Goal: Book appointment/travel/reservation

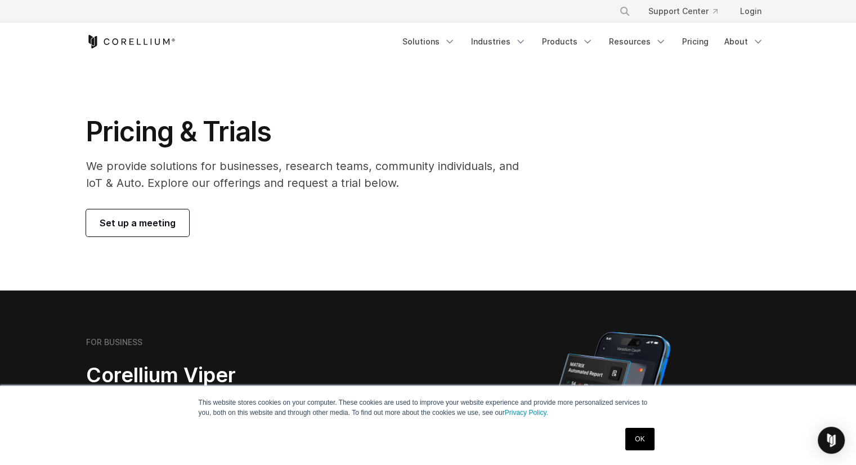
click at [146, 226] on span "Set up a meeting" at bounding box center [138, 223] width 76 height 14
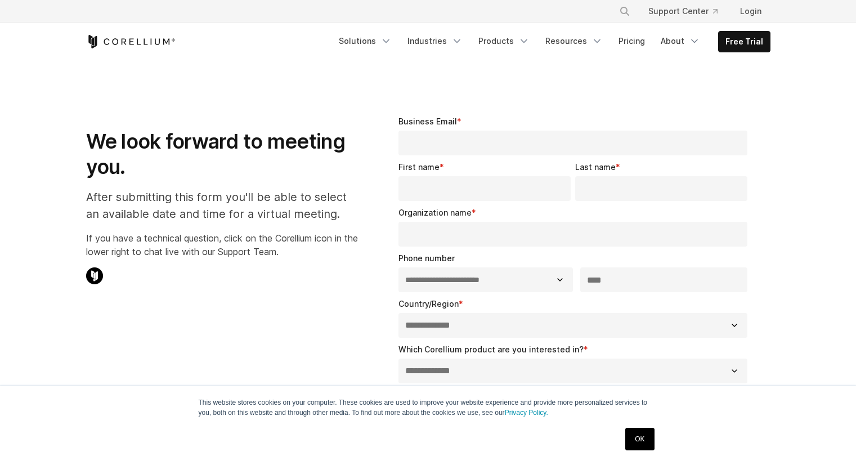
select select "**"
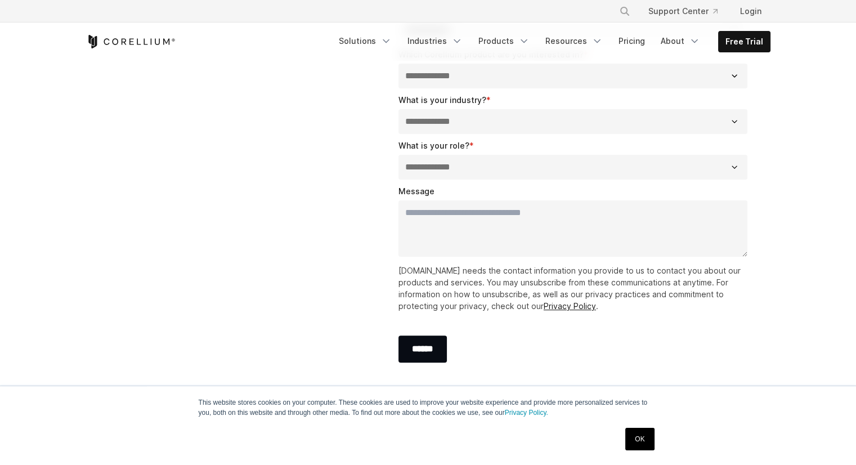
scroll to position [338, 0]
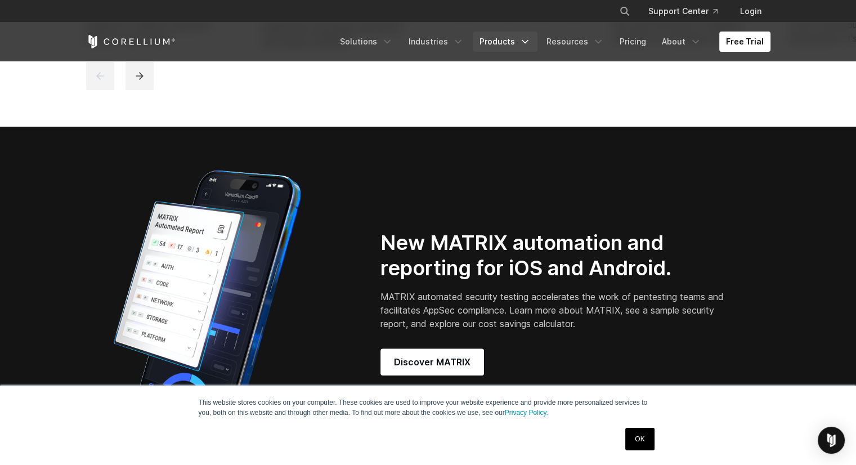
click at [524, 37] on icon "Navigation Menu" at bounding box center [524, 41] width 11 height 11
